Goal: Task Accomplishment & Management: Use online tool/utility

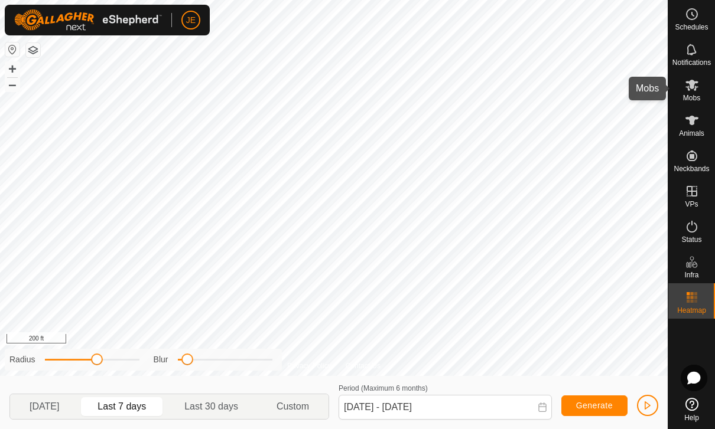
click at [698, 95] on span "Mobs" at bounding box center [691, 98] width 17 height 7
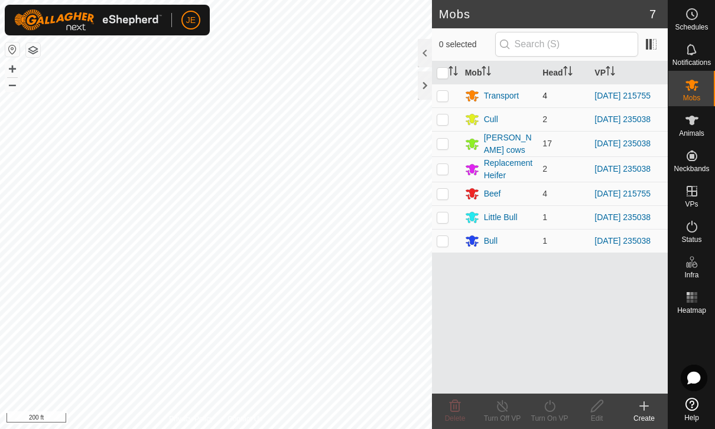
click at [453, 100] on td at bounding box center [446, 96] width 28 height 24
click at [448, 98] on p-checkbox at bounding box center [442, 95] width 12 height 9
checkbox input "false"
click at [451, 130] on td at bounding box center [446, 119] width 28 height 24
checkbox input "true"
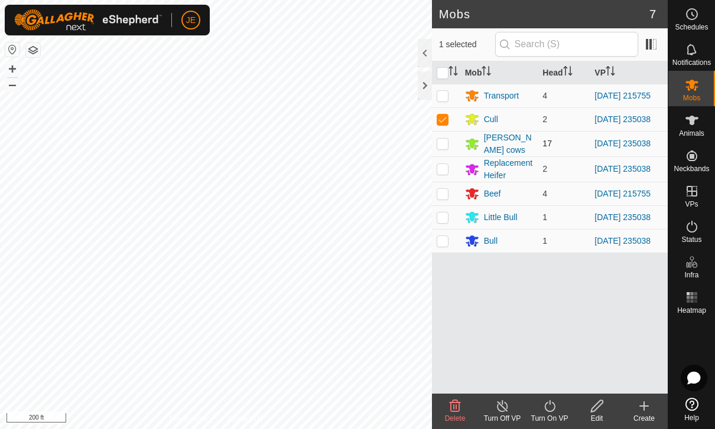
click at [449, 155] on td at bounding box center [446, 143] width 28 height 25
checkbox input "true"
click at [453, 177] on td at bounding box center [446, 169] width 28 height 25
checkbox input "true"
click at [458, 229] on td at bounding box center [446, 218] width 28 height 24
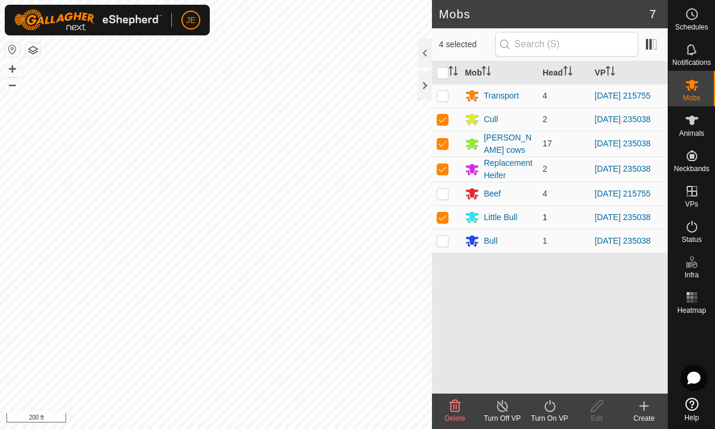
click at [448, 219] on td at bounding box center [446, 218] width 28 height 24
checkbox input "false"
click at [451, 253] on td at bounding box center [446, 241] width 28 height 24
checkbox input "true"
click at [450, 223] on td at bounding box center [446, 218] width 28 height 24
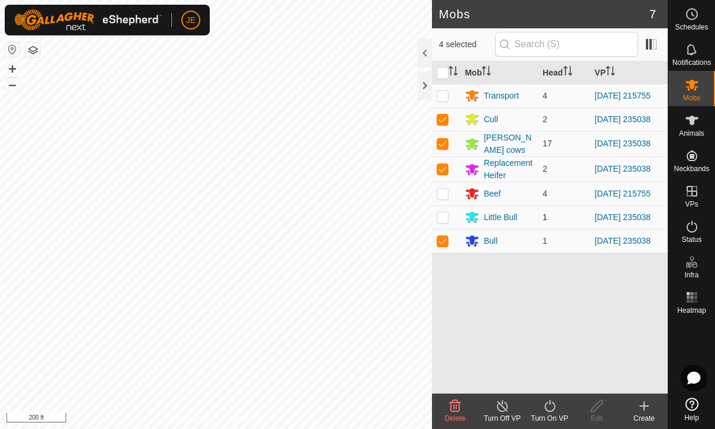
checkbox input "true"
click at [558, 405] on turn-on-svg-icon at bounding box center [549, 406] width 47 height 14
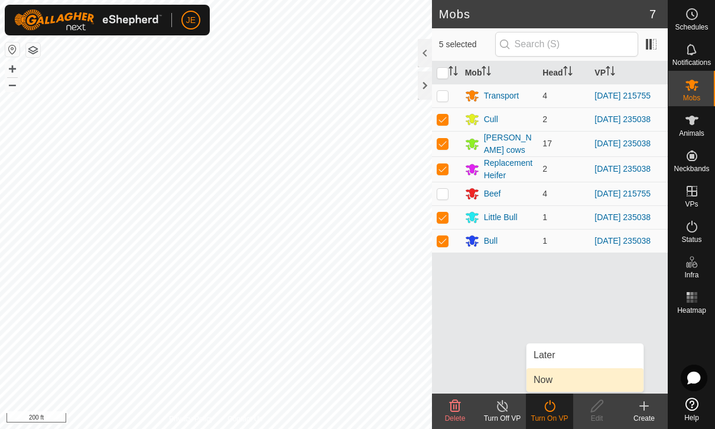
click at [579, 384] on link "Now" at bounding box center [584, 381] width 117 height 24
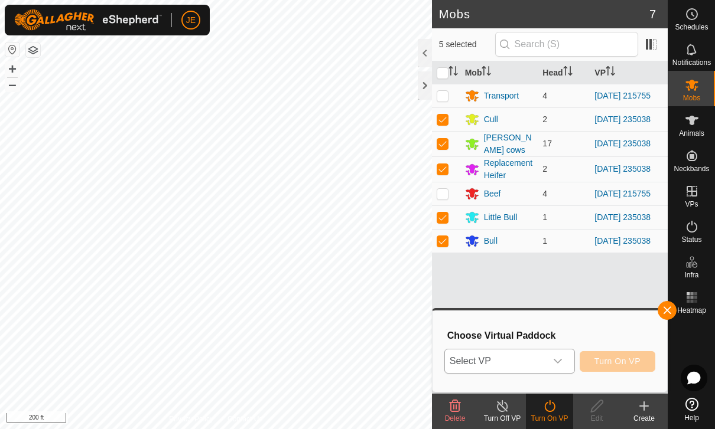
click at [555, 363] on icon "dropdown trigger" at bounding box center [557, 361] width 9 height 9
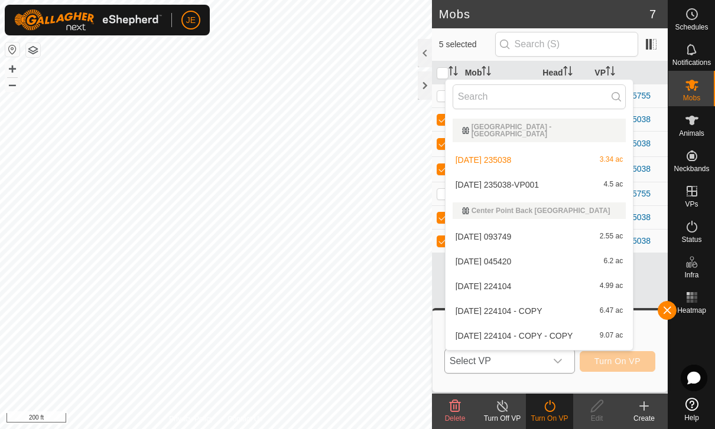
click at [539, 181] on span "[DATE] 235038-VP001" at bounding box center [496, 185] width 83 height 8
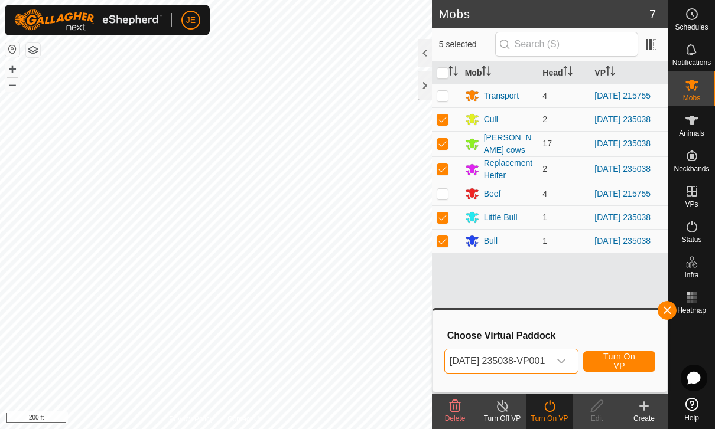
click at [637, 361] on span "Turn On VP" at bounding box center [619, 361] width 43 height 19
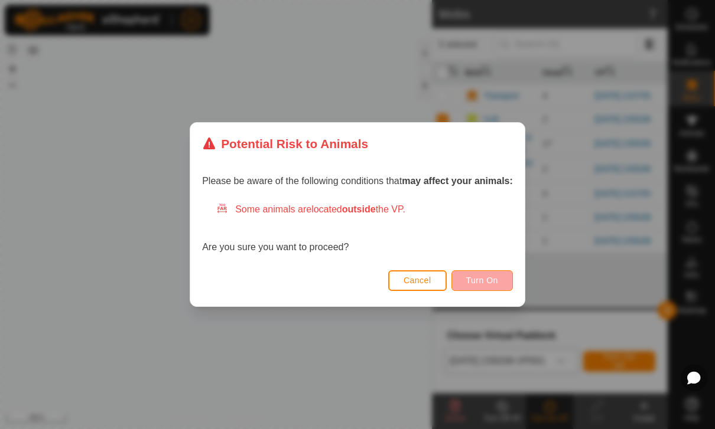
click at [497, 276] on span "Turn On" at bounding box center [482, 280] width 32 height 9
